Goal: Check status: Check status

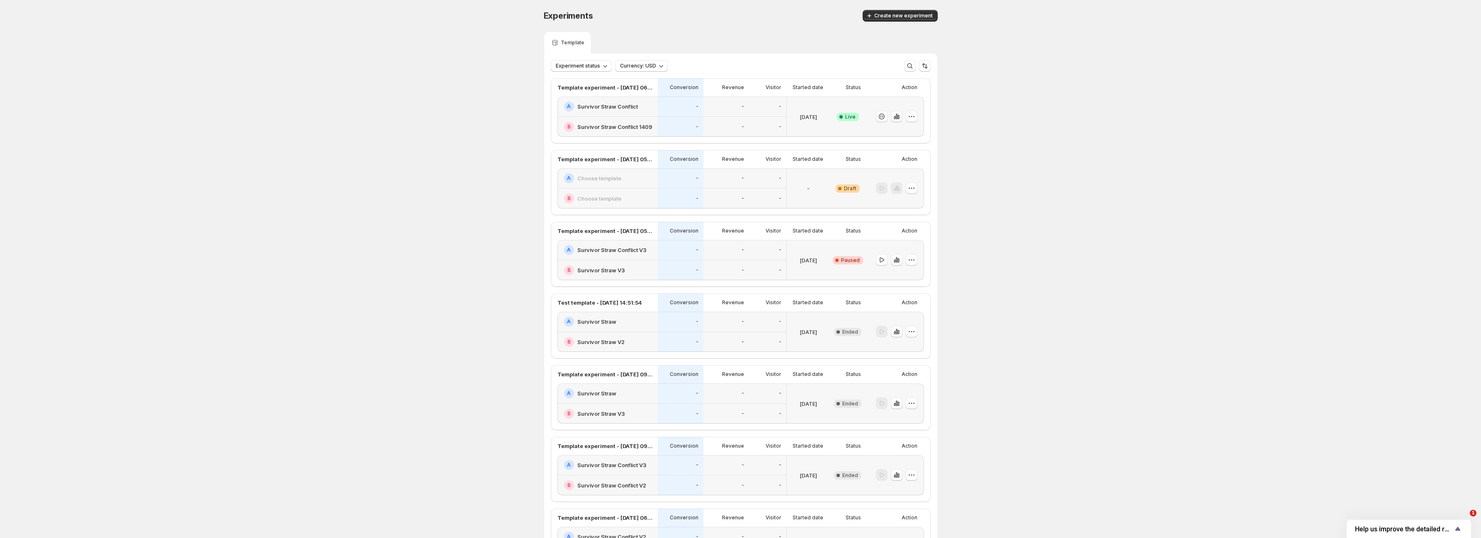
click at [901, 114] on icon "button" at bounding box center [897, 116] width 8 height 8
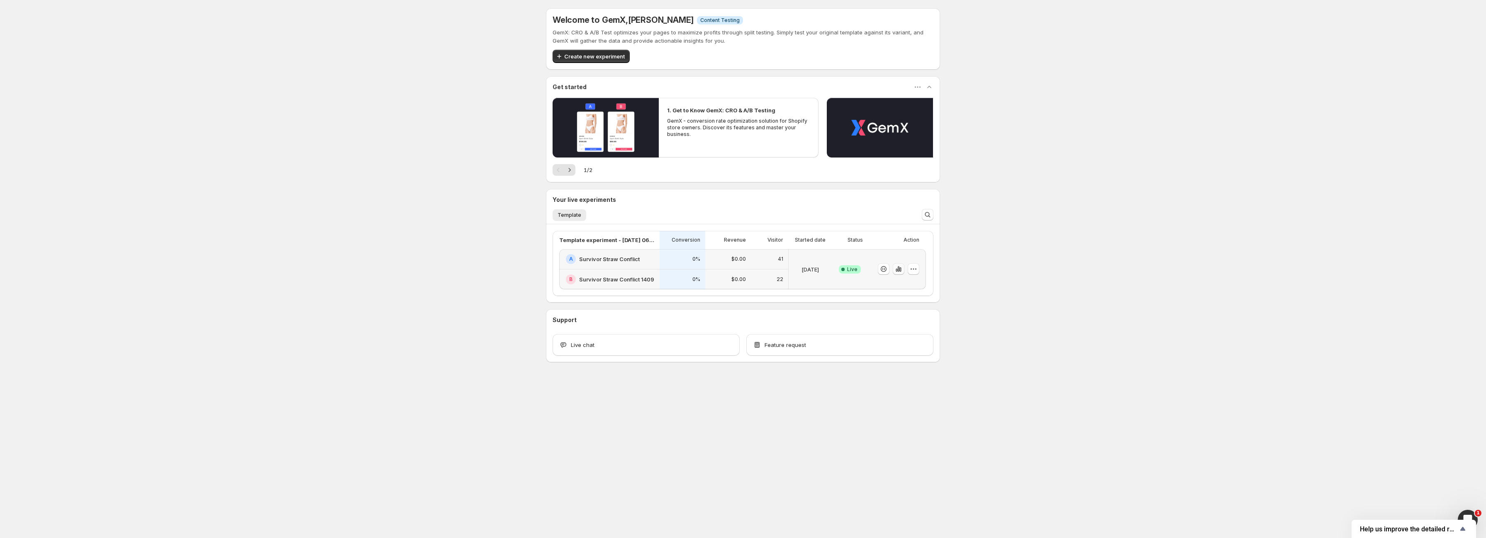
click at [896, 269] on icon "button" at bounding box center [898, 269] width 8 height 8
